Goal: Use online tool/utility: Utilize a website feature to perform a specific function

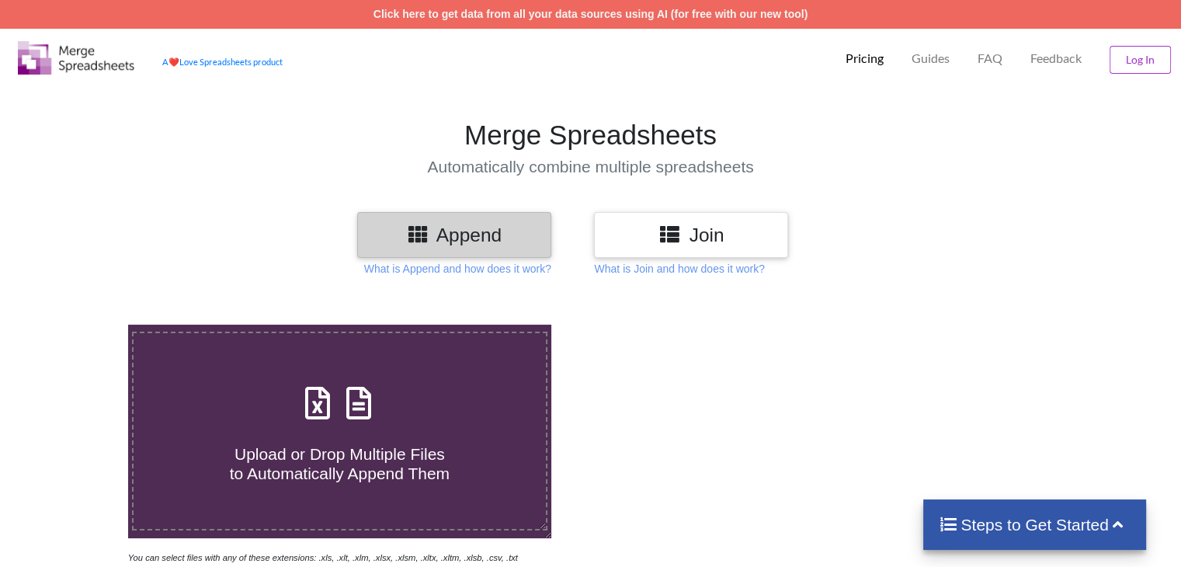
click at [382, 405] on div "Upload or Drop Multiple Files to Automatically Append Them" at bounding box center [339, 431] width 411 height 105
click at [81, 324] on input "Upload or Drop Multiple Files to Automatically Append Them" at bounding box center [81, 324] width 0 height 0
type input "C:\fakepath\1.xlsx"
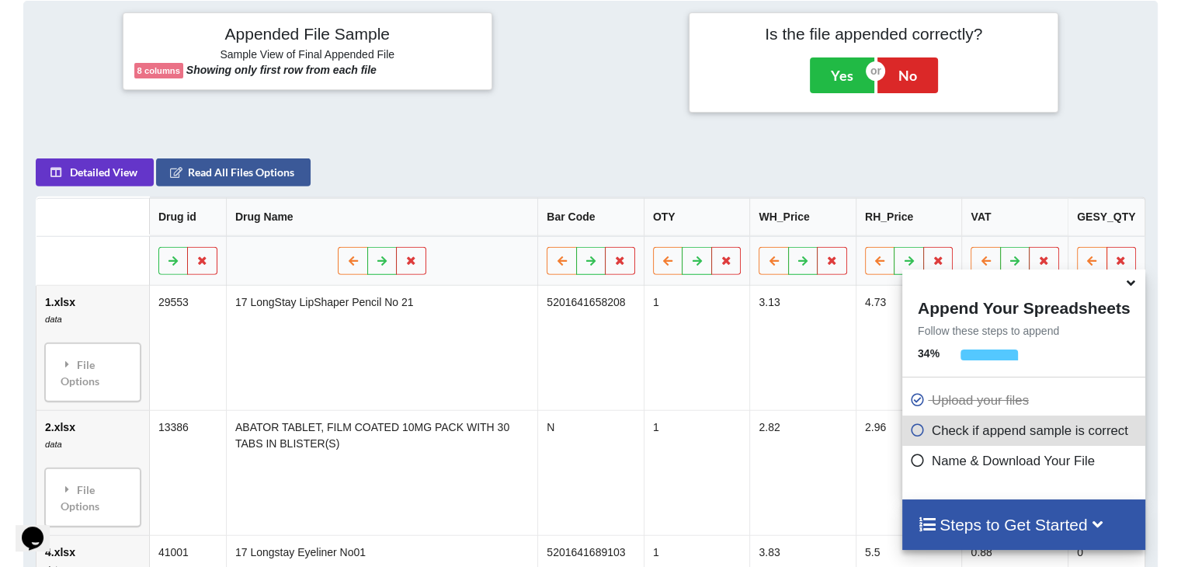
scroll to position [302, 0]
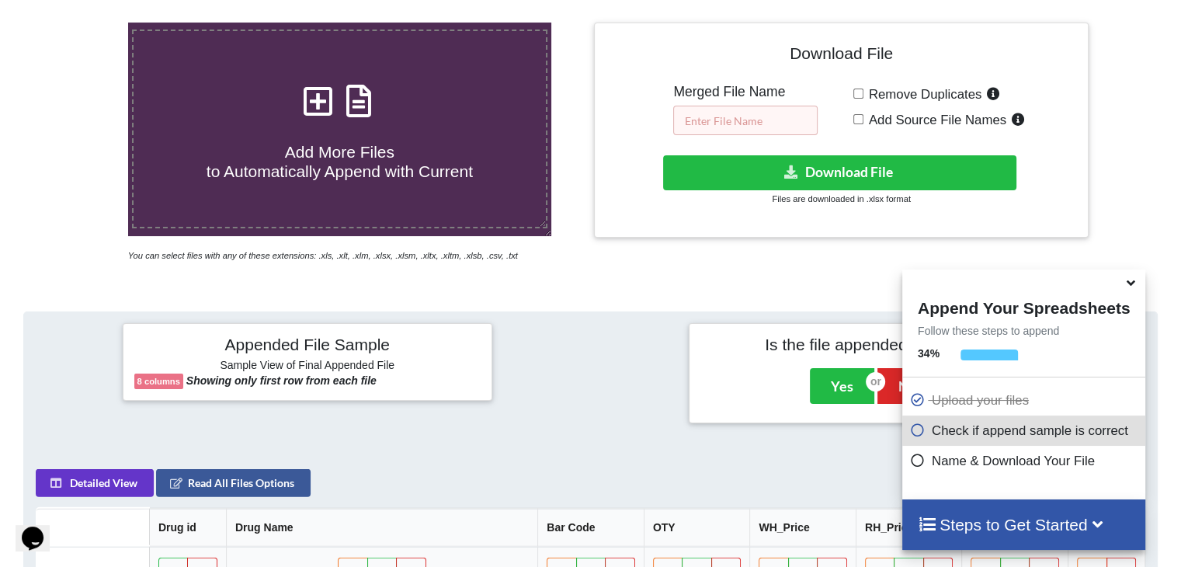
click at [742, 118] on input "text" at bounding box center [745, 120] width 144 height 29
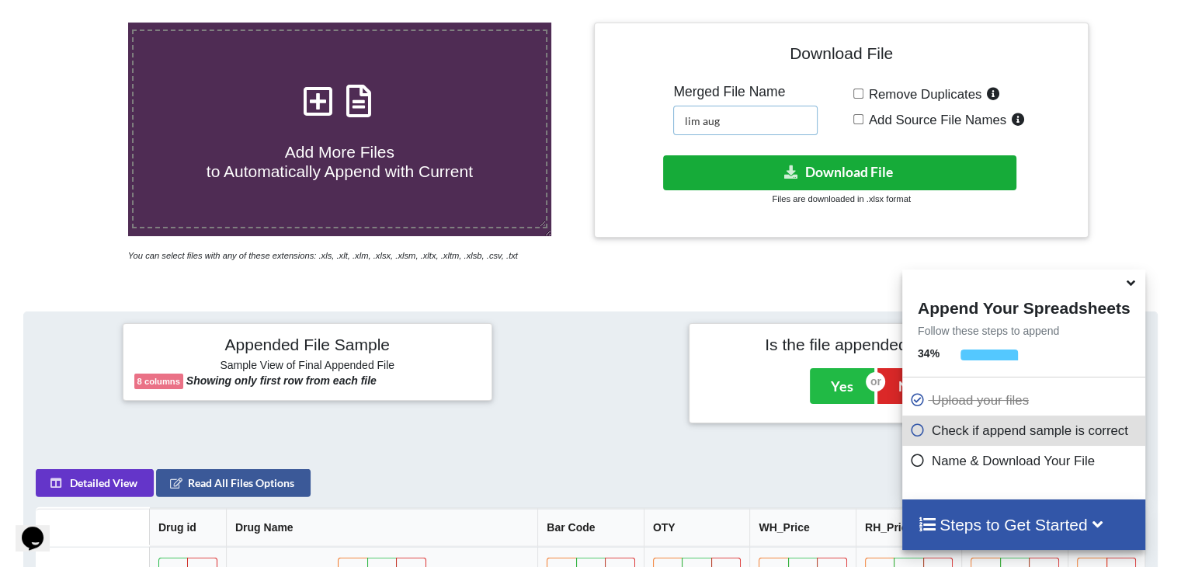
type input "lim aug"
click at [800, 167] on button "Download File" at bounding box center [839, 172] width 353 height 35
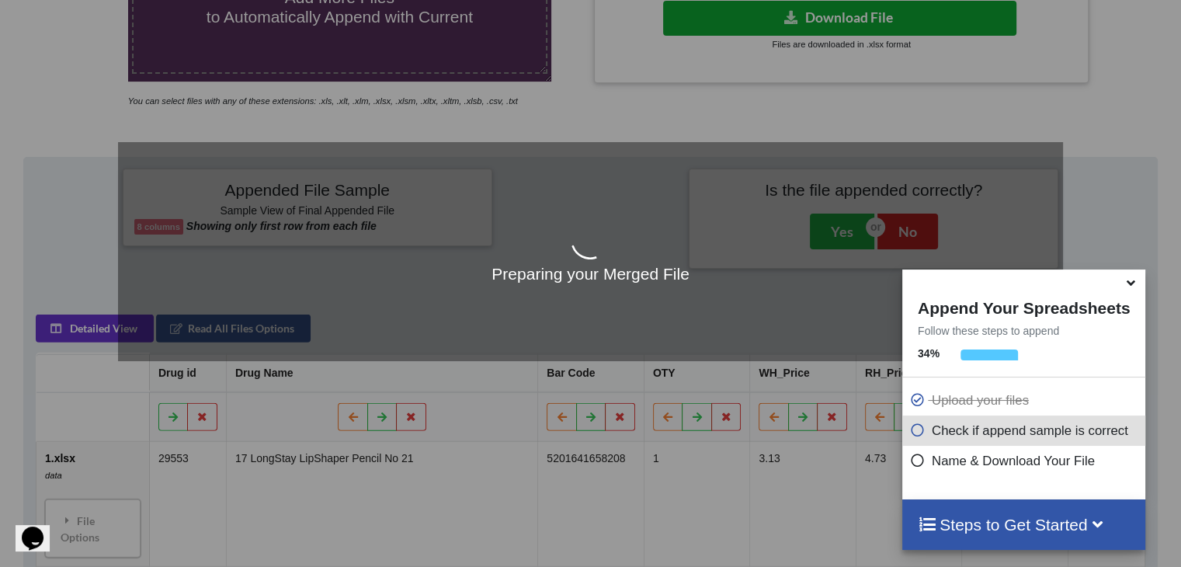
scroll to position [457, 0]
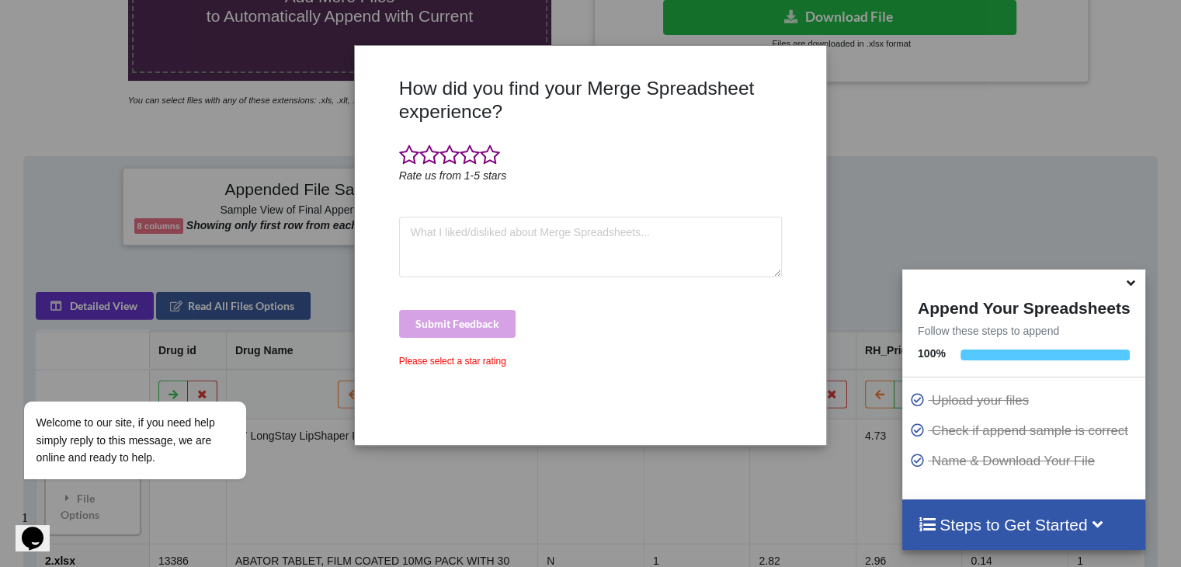
click at [867, 274] on div "How did you find your Merge Spreadsheet experience? Rate us from 1-5 stars Subm…" at bounding box center [590, 283] width 1181 height 567
click at [466, 160] on span at bounding box center [470, 155] width 20 height 22
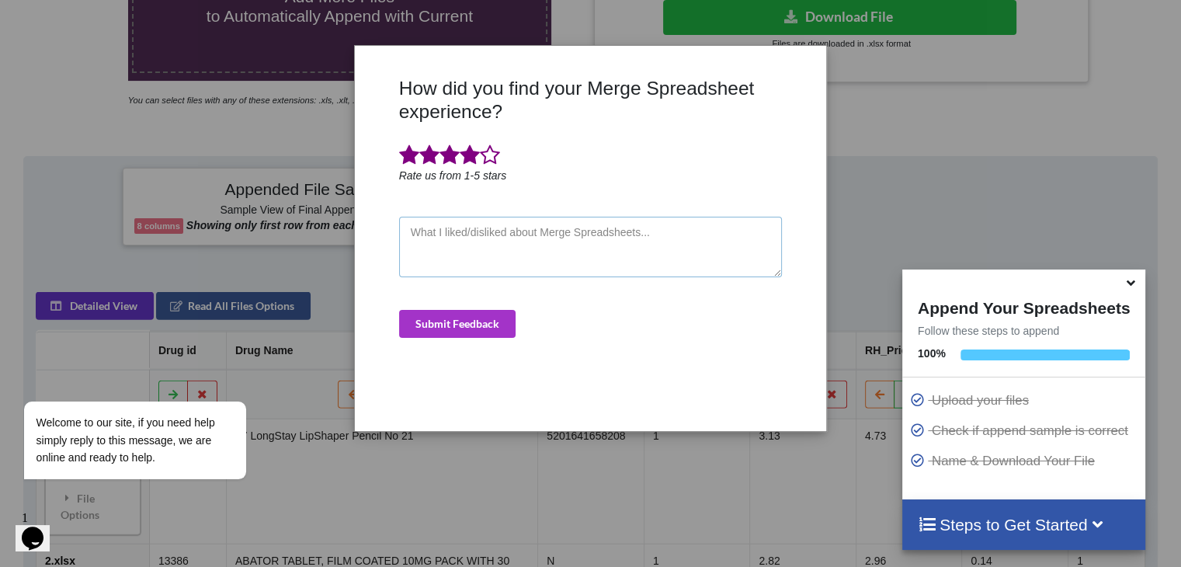
click at [483, 243] on textarea at bounding box center [590, 247] width 383 height 61
type textarea "as"
click at [483, 320] on button "Submit Feedback" at bounding box center [457, 324] width 116 height 28
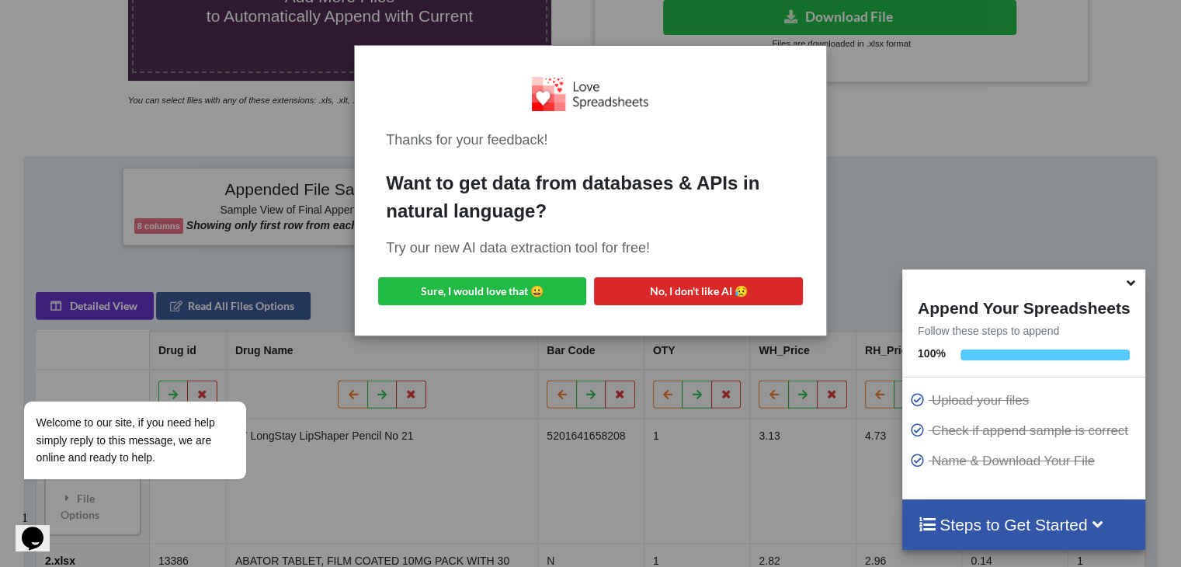
click at [869, 147] on div "Thanks for your feedback! Want to get data from databases & APIs in natural lan…" at bounding box center [590, 283] width 1181 height 567
click at [649, 295] on button "No, I don't like AI 😥" at bounding box center [698, 291] width 208 height 28
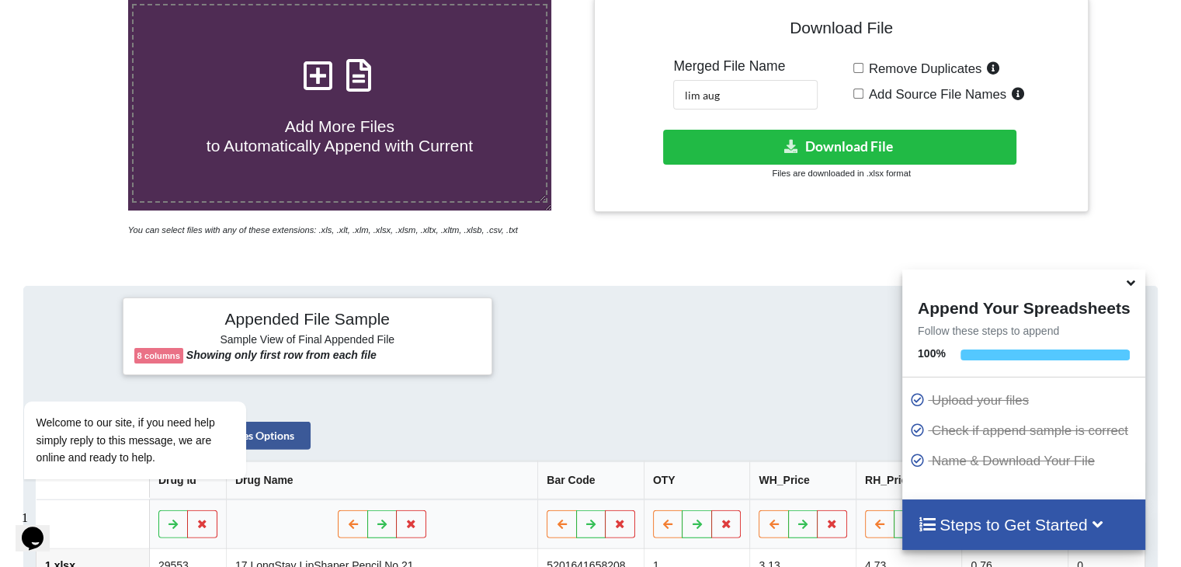
scroll to position [147, 0]
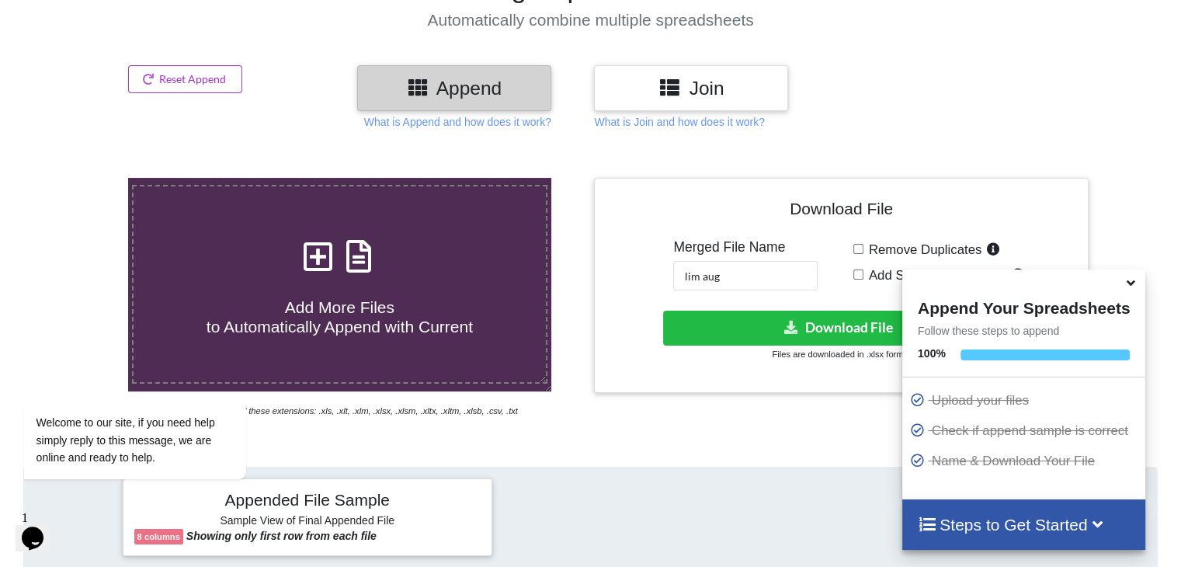
click at [404, 255] on div "Add More Files to Automatically Append with Current" at bounding box center [339, 284] width 411 height 105
click at [81, 178] on input "Add More Files to Automatically Append with Current" at bounding box center [81, 178] width 0 height 0
type input "C:\fakepath\1.xlsx"
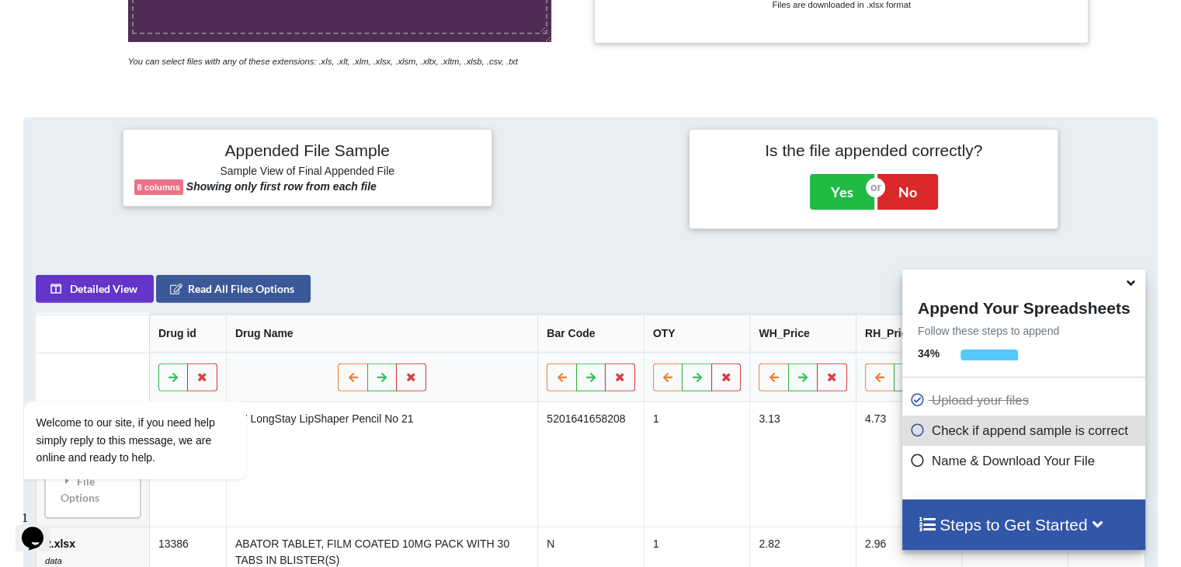
scroll to position [302, 0]
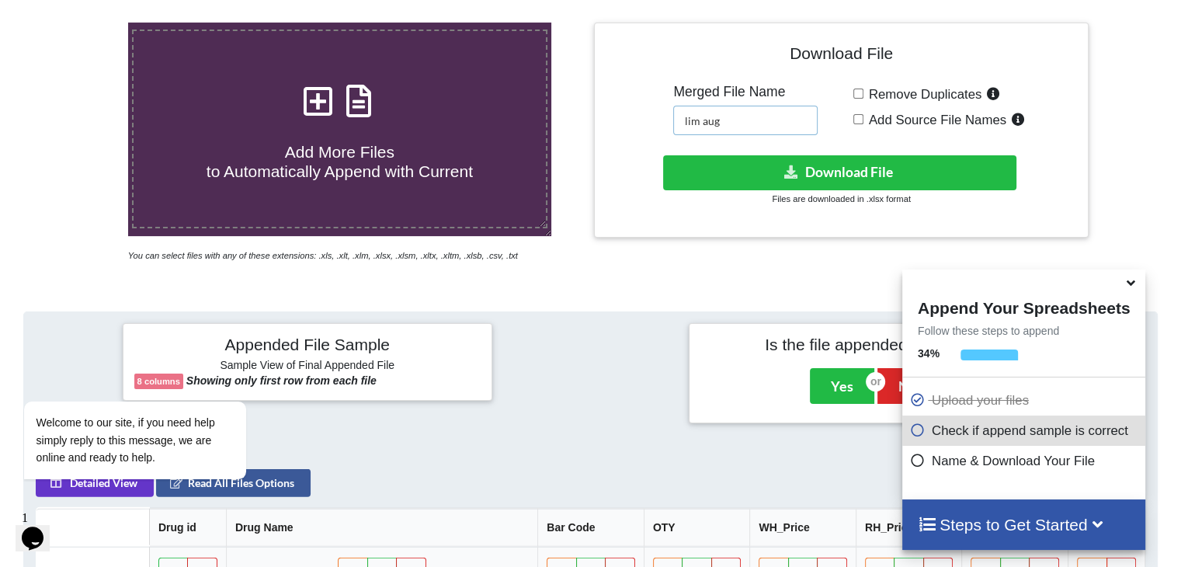
drag, startPoint x: 738, startPoint y: 120, endPoint x: 614, endPoint y: 127, distance: 124.4
click at [615, 127] on div "Download File Merged File Name lim aug Remove Duplicates Add Source File Names …" at bounding box center [840, 130] width 470 height 192
type input "larnaka new aug"
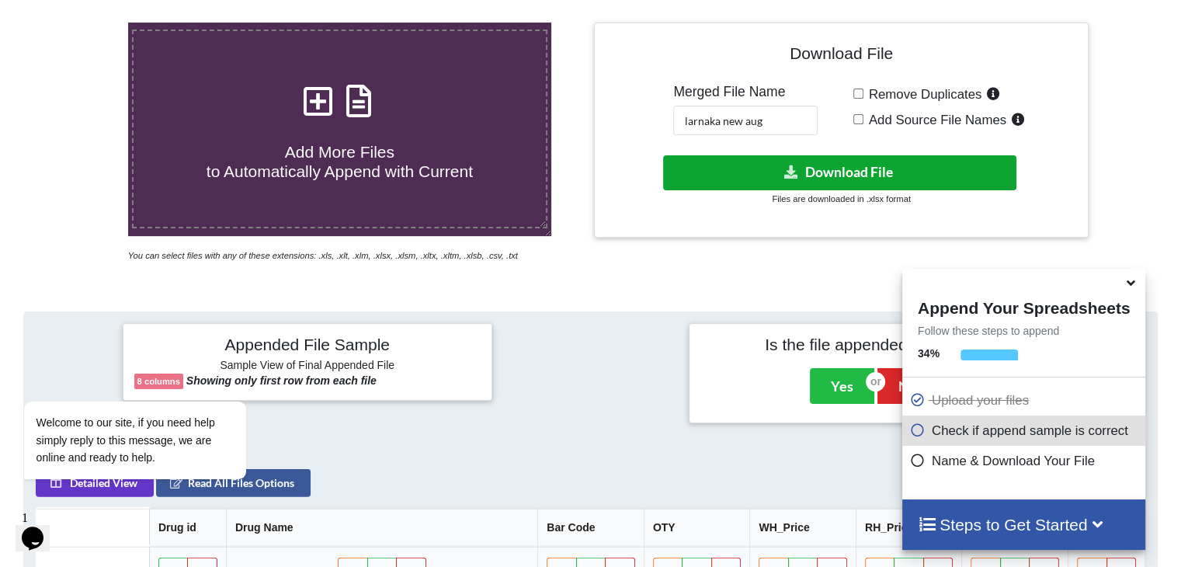
click at [748, 161] on button "Download File" at bounding box center [839, 172] width 353 height 35
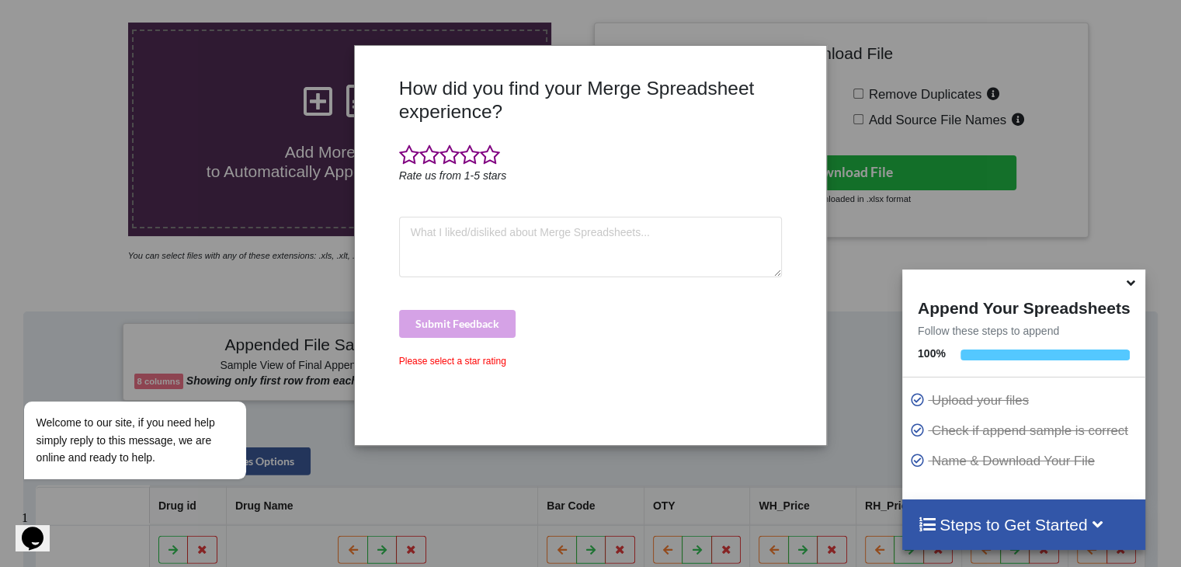
click at [865, 288] on div "How did you find your Merge Spreadsheet experience? Rate us from 1-5 stars Subm…" at bounding box center [590, 283] width 1181 height 567
click at [447, 148] on span at bounding box center [449, 155] width 20 height 22
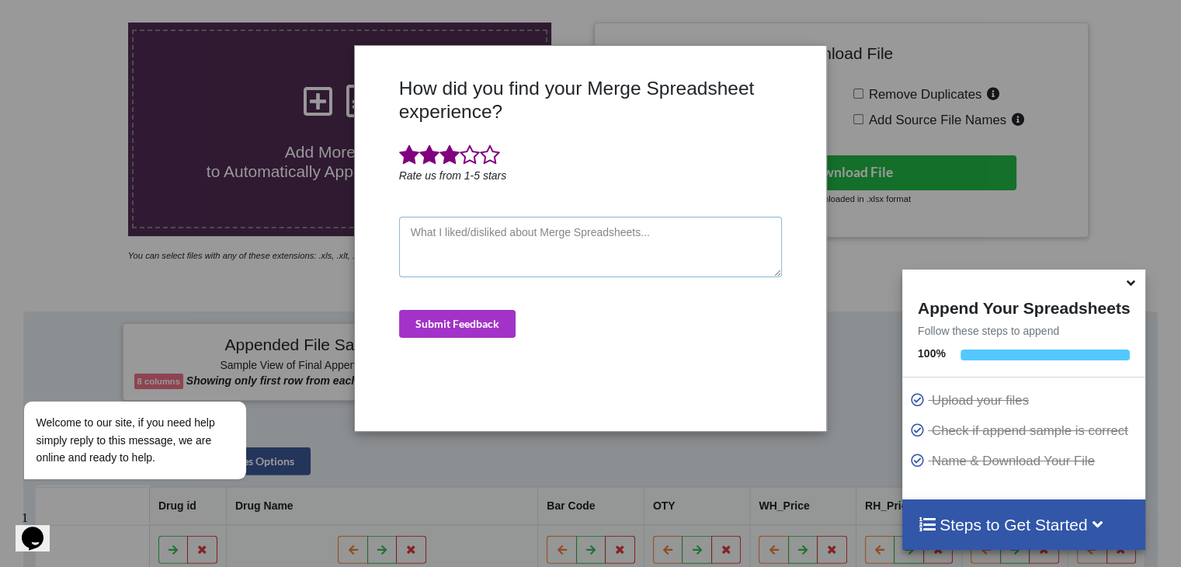
click at [463, 220] on textarea at bounding box center [590, 247] width 383 height 61
type textarea "as"
click at [475, 314] on button "Submit Feedback" at bounding box center [457, 324] width 116 height 28
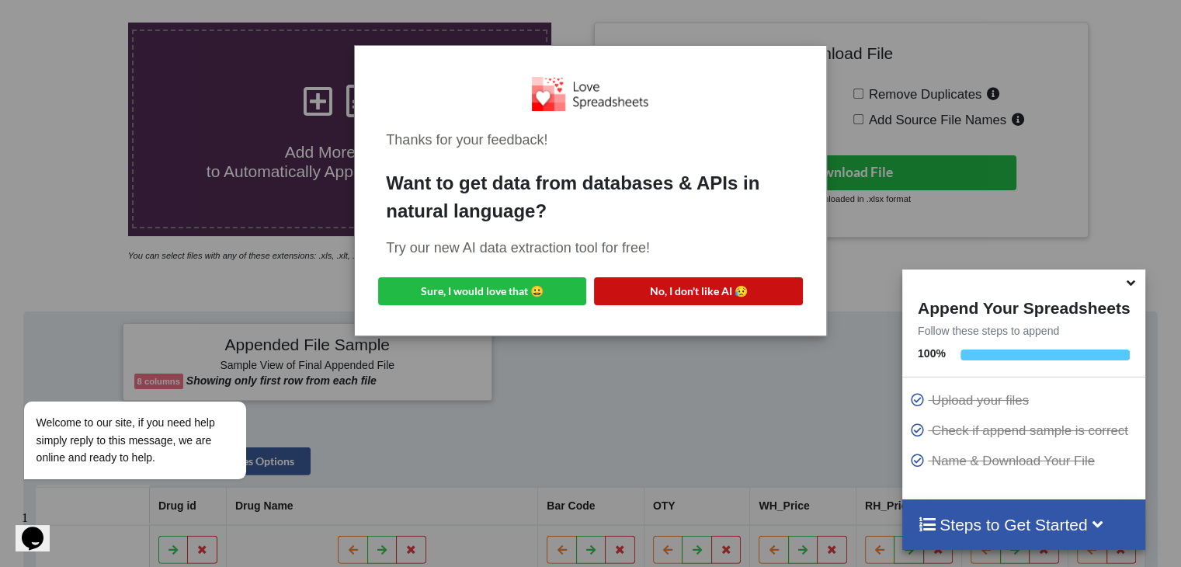
click at [689, 296] on button "No, I don't like AI 😥" at bounding box center [698, 291] width 208 height 28
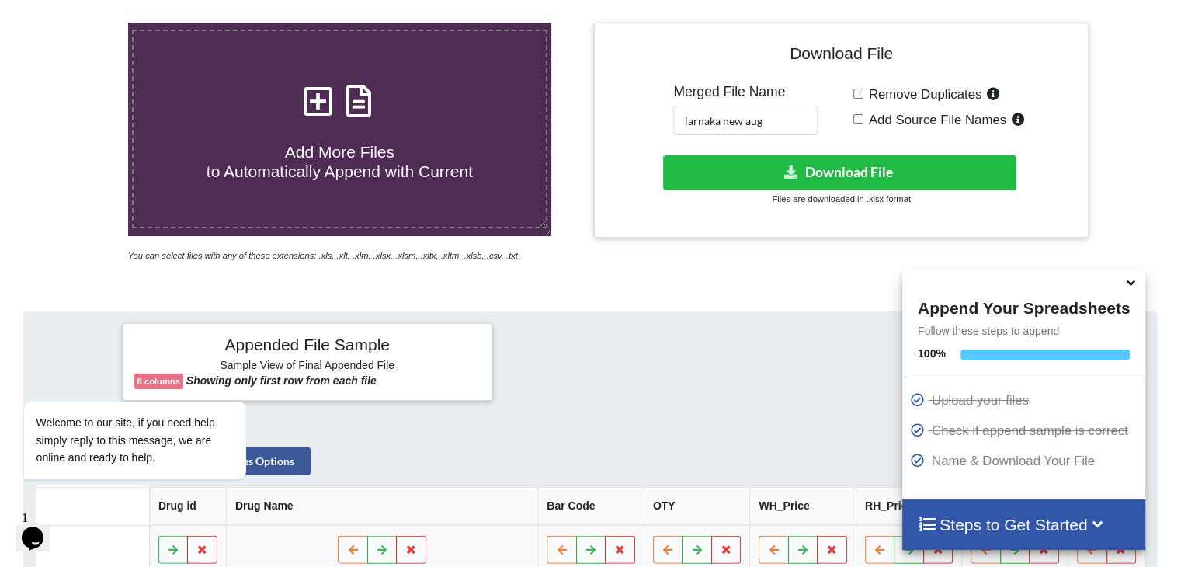
click at [451, 159] on span "Add More Files to Automatically Append with Current" at bounding box center [339, 161] width 266 height 37
click at [81, 23] on input "Add More Files to Automatically Append with Current" at bounding box center [81, 23] width 0 height 0
type input "C:\fakepath\2.xlsx"
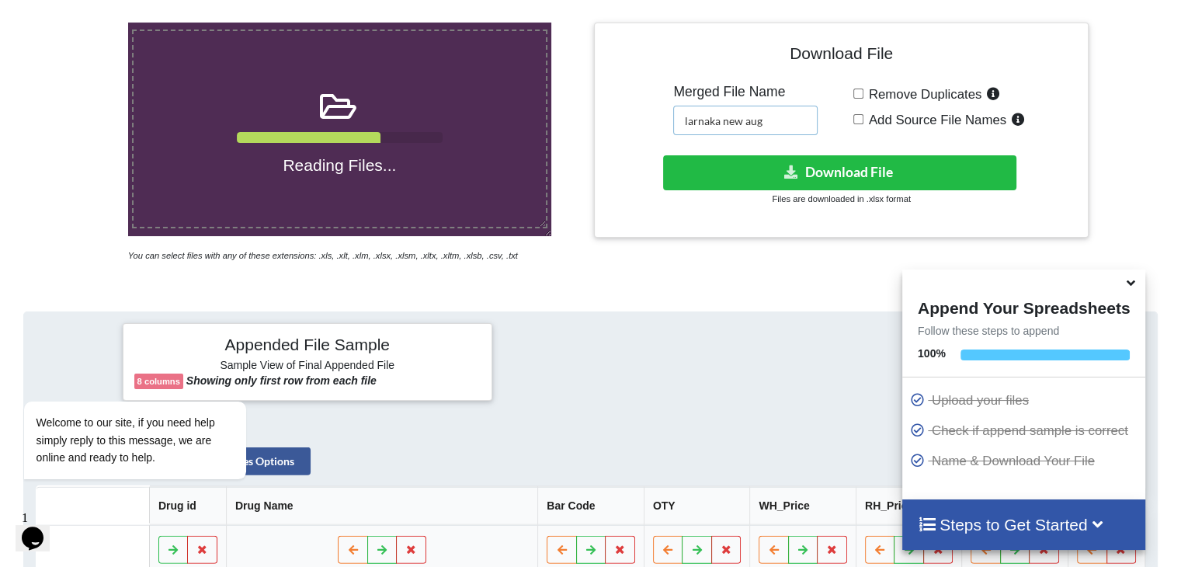
drag, startPoint x: 772, startPoint y: 117, endPoint x: 748, endPoint y: 121, distance: 24.4
click at [748, 121] on input "larnaka new aug" at bounding box center [745, 120] width 144 height 29
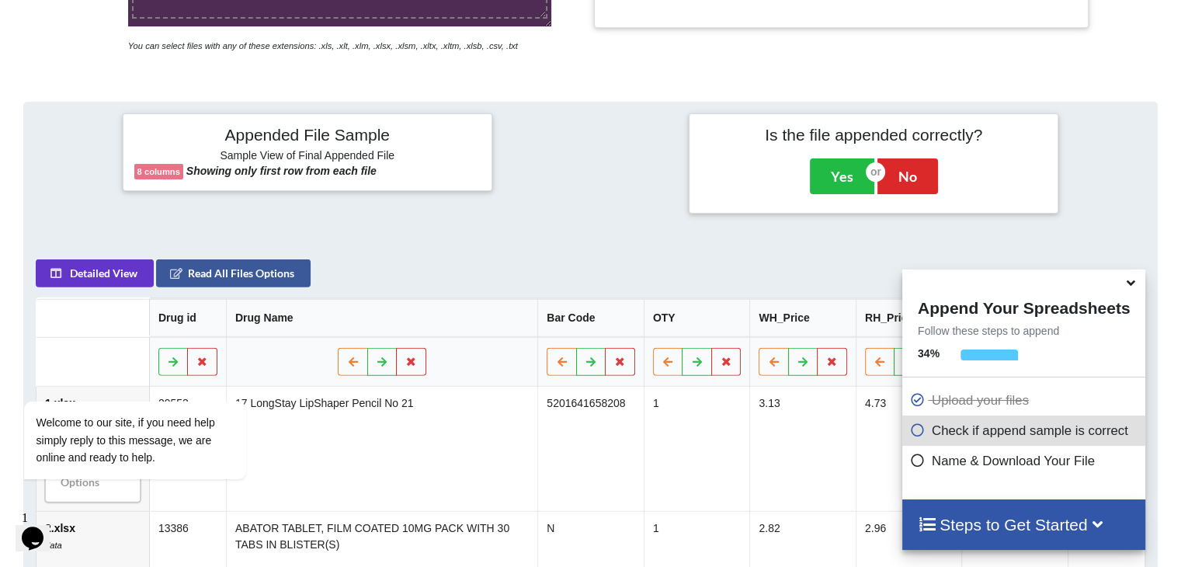
scroll to position [224, 0]
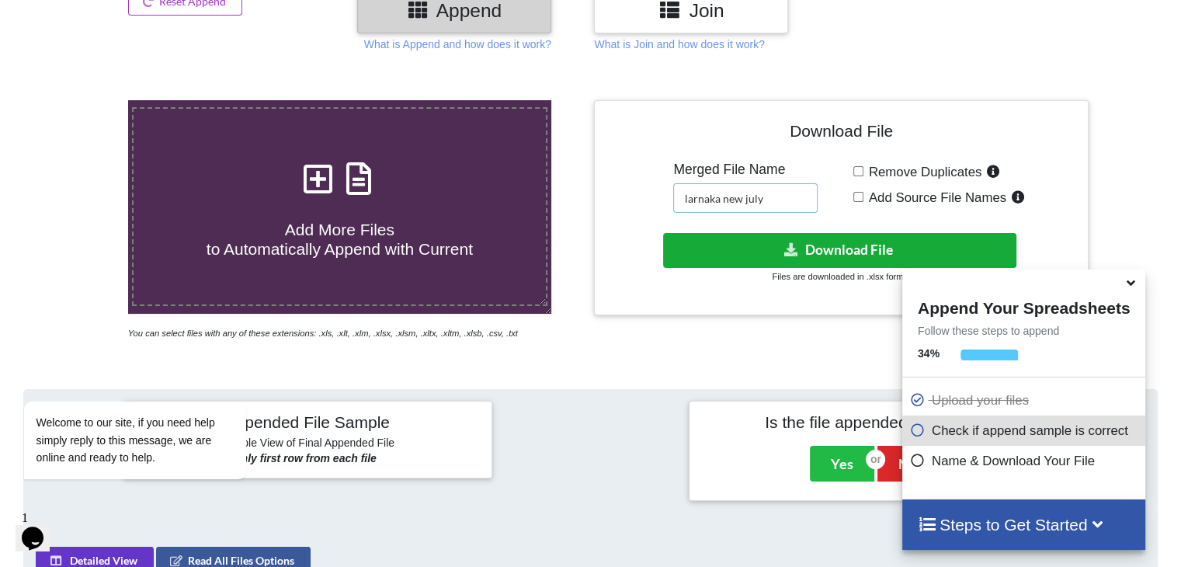
type input "larnaka new july"
click at [770, 247] on button "Download File" at bounding box center [839, 250] width 353 height 35
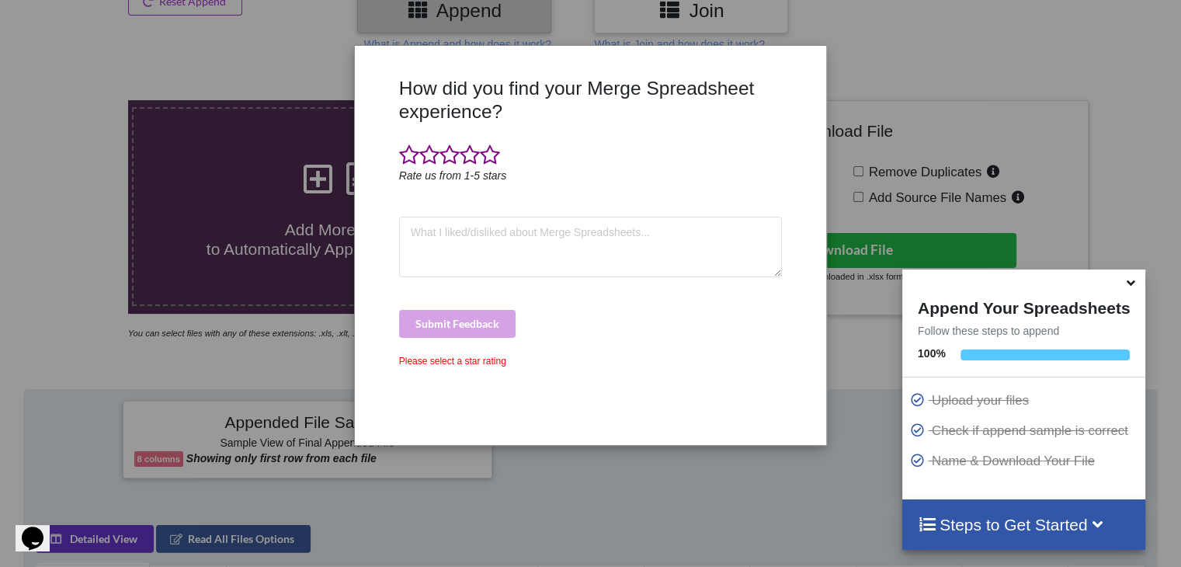
click at [932, 97] on div "How did you find your Merge Spreadsheet experience? Rate us from 1-5 stars Subm…" at bounding box center [590, 283] width 1181 height 567
